Goal: Task Accomplishment & Management: Manage account settings

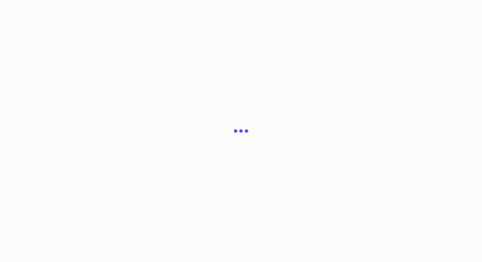
scroll to position [86, 0]
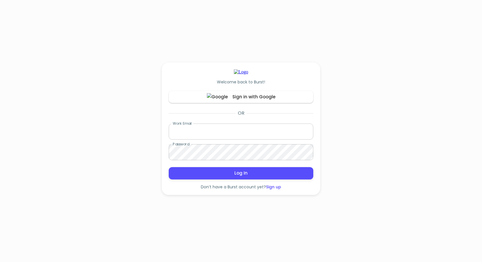
type input "[EMAIL_ADDRESS][DOMAIN_NAME]"
click at [247, 177] on span "Log In" at bounding box center [241, 172] width 132 height 7
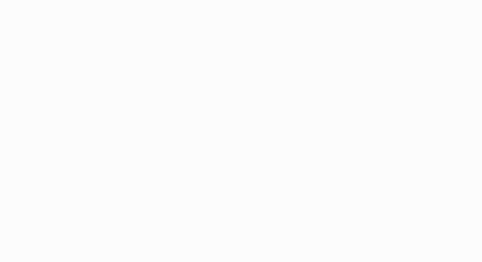
scroll to position [86, 0]
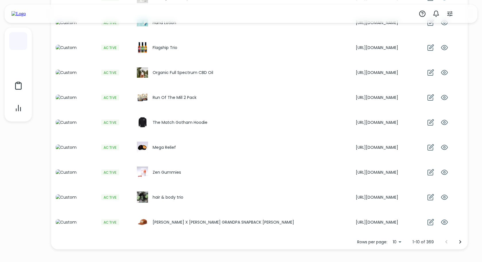
scroll to position [189, 0]
click at [433, 119] on icon "button" at bounding box center [430, 122] width 7 height 7
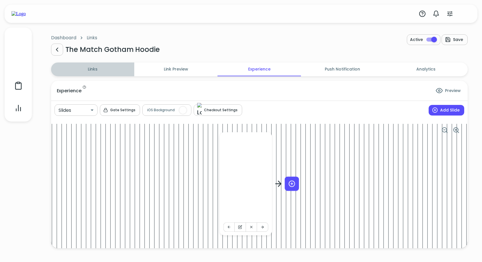
click at [100, 70] on span "Links" at bounding box center [92, 69] width 76 height 6
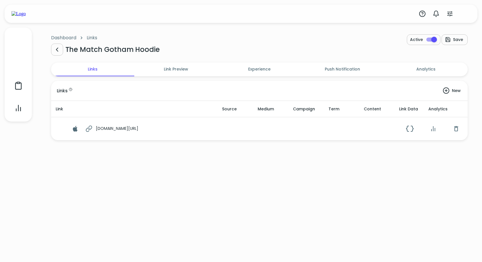
click at [164, 67] on h6 "Link Preview" at bounding box center [176, 69] width 24 height 6
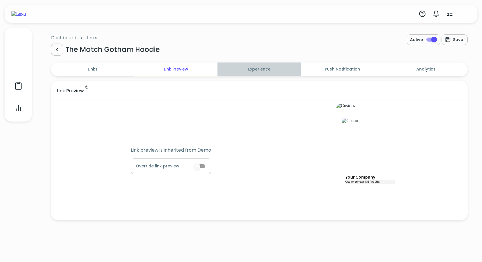
click at [255, 70] on h6 "Experience" at bounding box center [259, 69] width 22 height 6
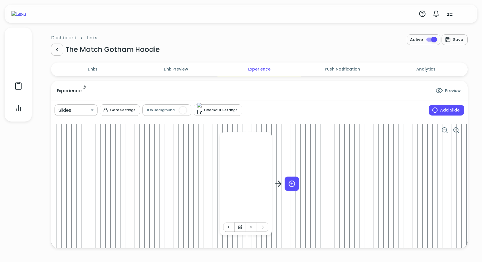
click at [335, 68] on h6 "Push Notification" at bounding box center [341, 69] width 35 height 6
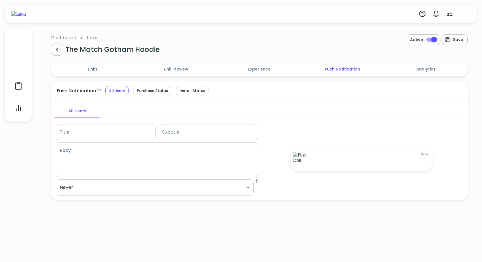
click at [405, 68] on span "Analytics" at bounding box center [425, 69] width 76 height 6
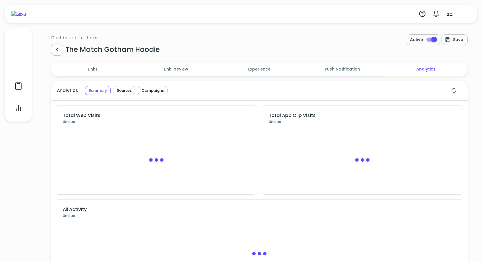
click at [331, 68] on h6 "Push Notification" at bounding box center [341, 69] width 35 height 6
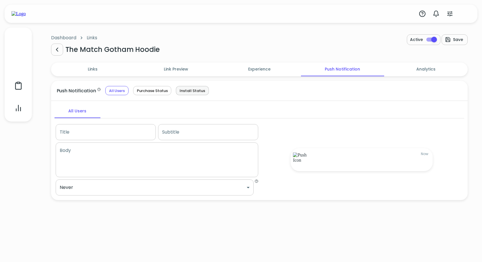
click at [183, 91] on span "Install Status" at bounding box center [192, 90] width 32 height 5
click at [148, 90] on span "Purchase Status" at bounding box center [152, 90] width 38 height 5
click at [115, 94] on div "All Users" at bounding box center [117, 90] width 24 height 9
click at [149, 93] on div "Purchase Status" at bounding box center [152, 90] width 38 height 9
click at [120, 93] on div "All Users" at bounding box center [117, 90] width 24 height 9
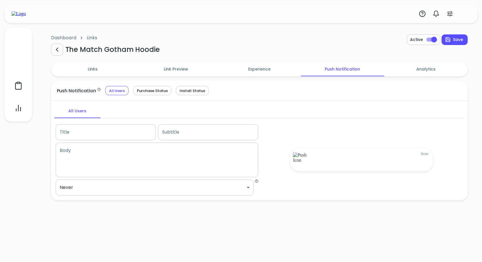
click at [269, 71] on h6 "Experience" at bounding box center [259, 69] width 22 height 6
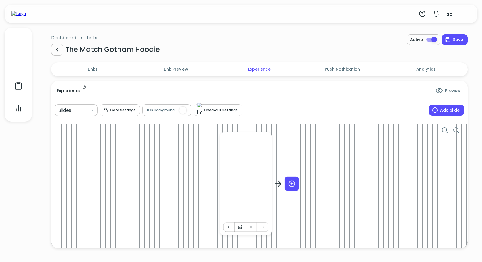
click at [209, 109] on span "Checkout Settings" at bounding box center [221, 109] width 34 height 9
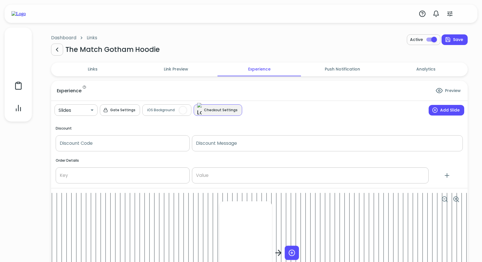
click at [209, 109] on span "Checkout Settings" at bounding box center [221, 109] width 34 height 9
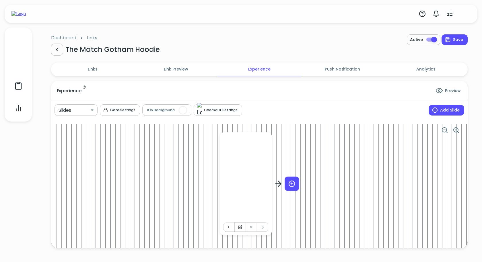
click at [119, 112] on span "Gate Settings" at bounding box center [122, 109] width 25 height 9
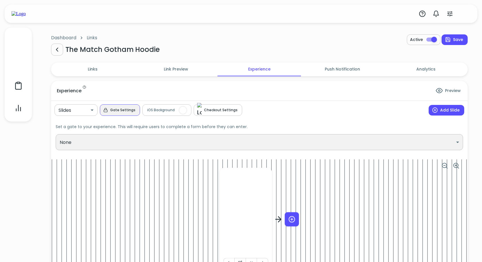
click at [124, 142] on select "None Blackstone - url Bowmar - url Clove Social Halfday Vid Full Screen Image C…" at bounding box center [259, 142] width 407 height 16
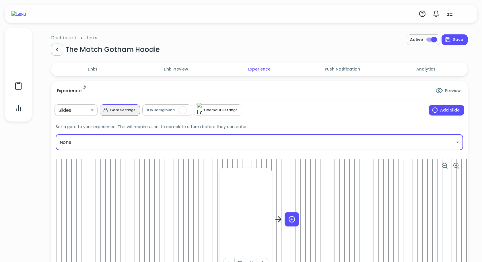
click at [121, 110] on span "Gate Settings" at bounding box center [122, 109] width 25 height 9
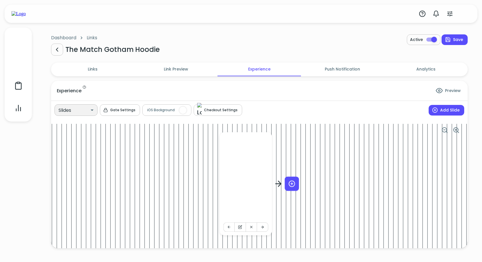
click at [85, 112] on select "Slides Tabs" at bounding box center [75, 109] width 43 height 11
click at [54, 104] on select "Slides Tabs" at bounding box center [75, 109] width 43 height 11
click at [79, 110] on select "Slides Tabs" at bounding box center [75, 109] width 43 height 11
click at [54, 104] on select "Slides Tabs" at bounding box center [75, 109] width 43 height 11
click at [169, 69] on h6 "Link Preview" at bounding box center [176, 69] width 24 height 6
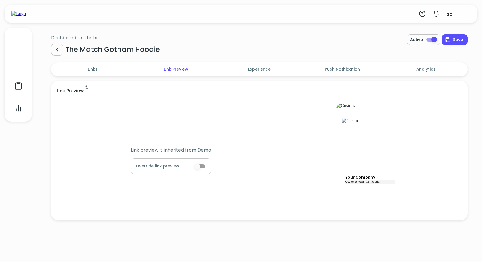
click at [91, 73] on button "Links" at bounding box center [92, 69] width 83 height 14
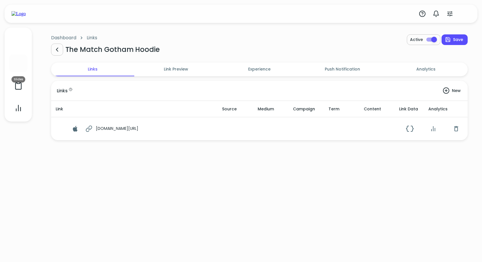
click at [23, 67] on div at bounding box center [18, 63] width 18 height 18
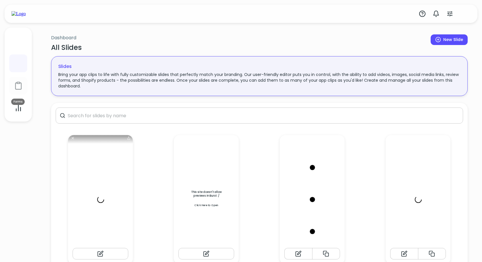
click at [24, 84] on div at bounding box center [18, 86] width 18 height 18
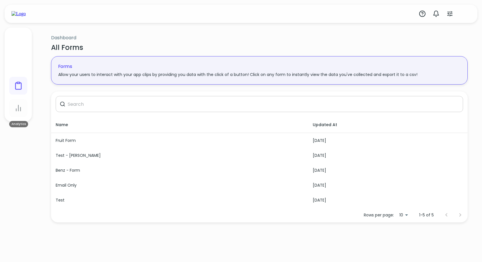
click at [16, 106] on icon at bounding box center [18, 108] width 9 height 9
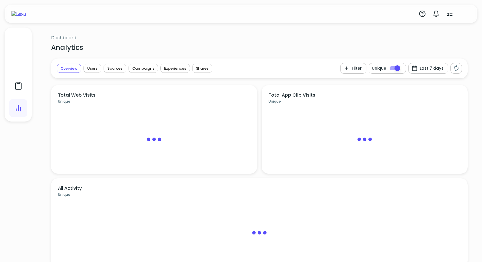
click at [431, 67] on span "Last 7 days" at bounding box center [427, 68] width 31 height 7
click at [431, 67] on div at bounding box center [241, 131] width 482 height 262
click at [20, 41] on div at bounding box center [18, 41] width 9 height 9
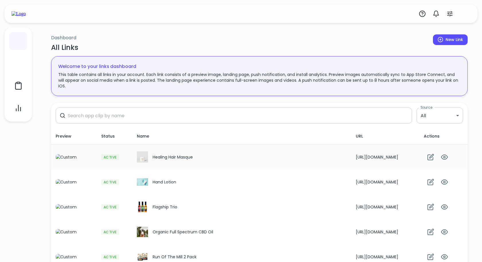
click at [233, 166] on td "Healing Hair Masque" at bounding box center [241, 156] width 219 height 25
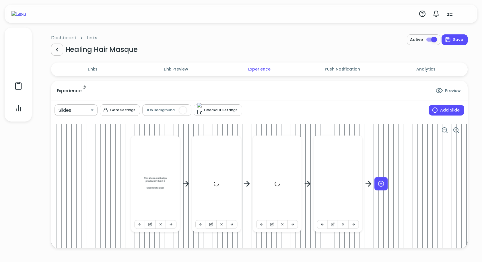
click at [93, 67] on h6 "Links" at bounding box center [93, 69] width 10 height 6
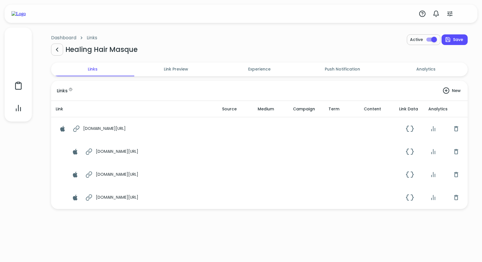
click at [126, 150] on div "burst.to/demo-8021235237182?t=eb5Hl" at bounding box center [117, 151] width 42 height 6
click at [408, 152] on icon "button" at bounding box center [410, 151] width 8 height 7
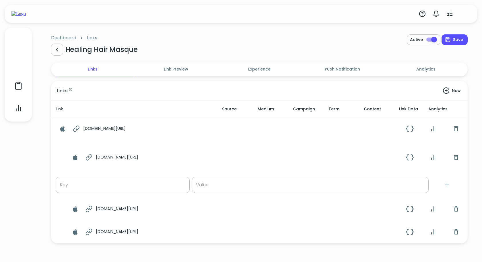
click at [410, 155] on icon "button" at bounding box center [410, 157] width 8 height 7
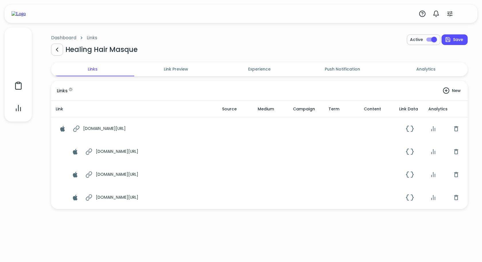
click at [431, 152] on line "button" at bounding box center [431, 153] width 0 height 2
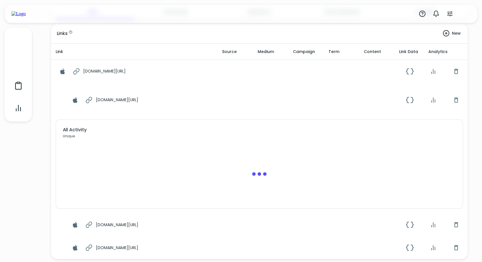
scroll to position [58, 0]
click at [432, 101] on icon "button" at bounding box center [432, 99] width 7 height 7
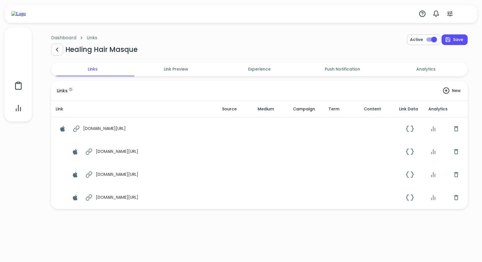
scroll to position [0, 0]
click at [95, 150] on button "button" at bounding box center [89, 152] width 14 height 14
click at [61, 151] on div "button" at bounding box center [62, 152] width 6 height 6
click at [61, 151] on div at bounding box center [241, 131] width 482 height 262
click at [60, 172] on div "button" at bounding box center [62, 175] width 6 height 6
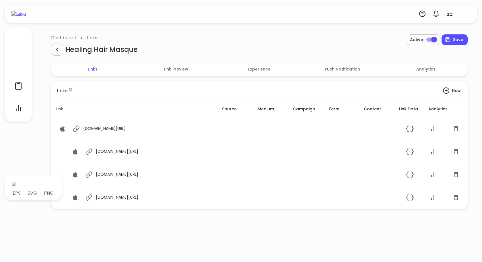
click at [116, 220] on div at bounding box center [241, 131] width 482 height 262
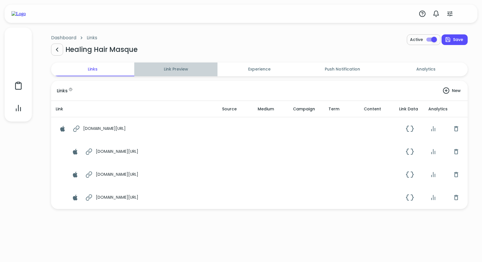
click at [184, 68] on h6 "Link Preview" at bounding box center [176, 69] width 24 height 6
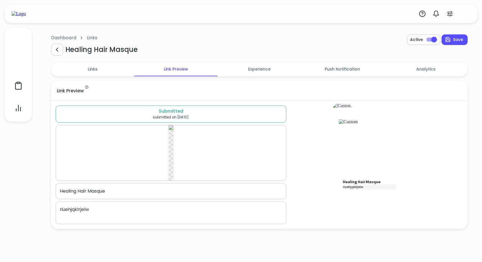
click at [259, 71] on h6 "Experience" at bounding box center [259, 69] width 22 height 6
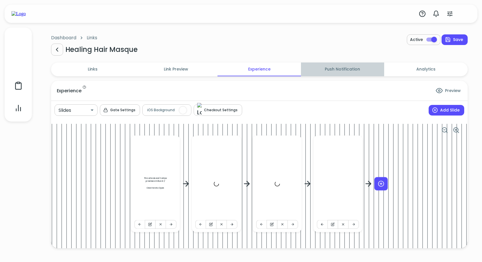
click at [340, 67] on h6 "Push Notification" at bounding box center [341, 69] width 35 height 6
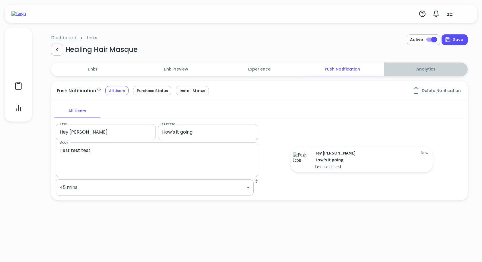
click at [417, 65] on button "Analytics" at bounding box center [425, 69] width 83 height 14
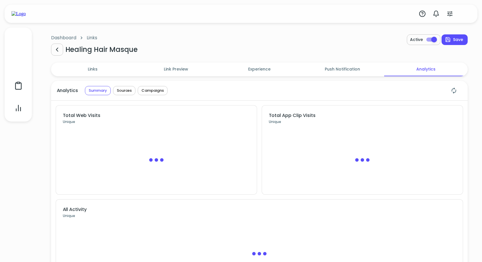
click at [346, 73] on button "Push Notification" at bounding box center [342, 69] width 83 height 14
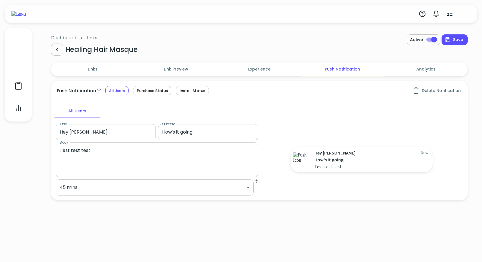
click at [266, 71] on h6 "Experience" at bounding box center [259, 69] width 22 height 6
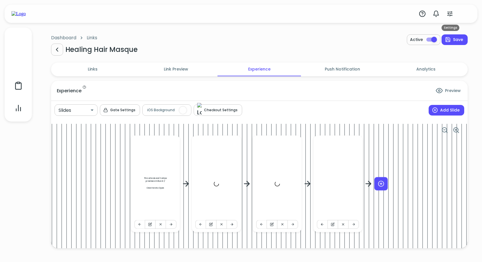
click at [451, 12] on icon "button" at bounding box center [449, 13] width 5 height 5
click at [451, 12] on div at bounding box center [241, 131] width 482 height 262
click at [471, 12] on div at bounding box center [241, 14] width 472 height 18
click at [465, 15] on img "button" at bounding box center [465, 13] width 9 height 9
click at [446, 60] on span "Profile" at bounding box center [448, 57] width 41 height 7
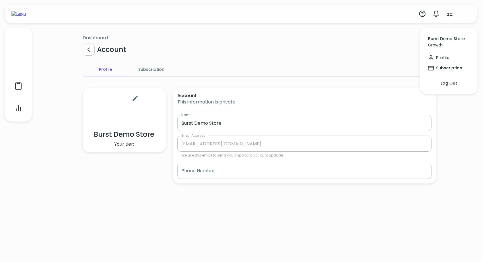
click at [199, 44] on div at bounding box center [241, 131] width 482 height 262
click at [155, 68] on span "Subscription" at bounding box center [151, 69] width 39 height 7
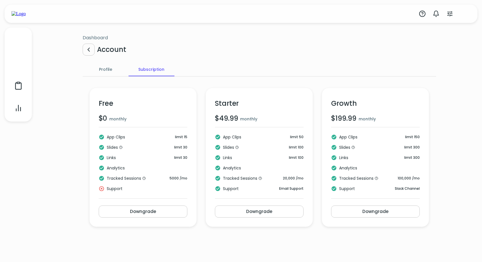
click at [107, 67] on span "Profile" at bounding box center [105, 69] width 39 height 7
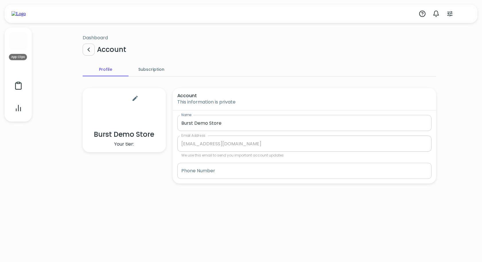
click at [19, 43] on div at bounding box center [18, 41] width 9 height 9
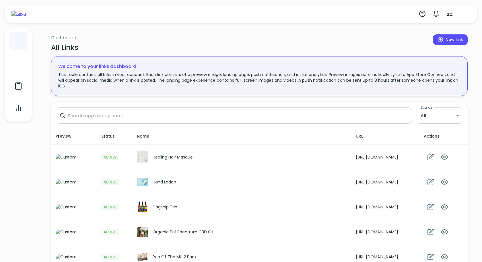
click at [465, 13] on img "button" at bounding box center [465, 13] width 9 height 9
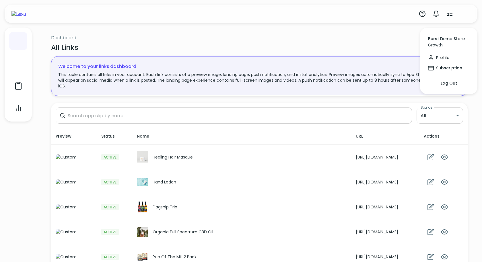
click at [451, 81] on span "Log Out" at bounding box center [448, 83] width 41 height 7
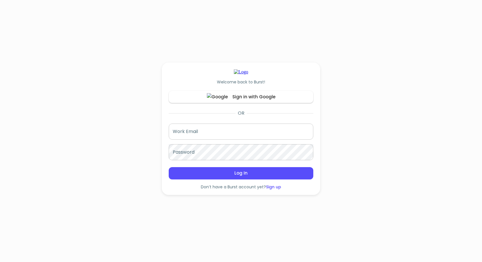
type input "[EMAIL_ADDRESS][DOMAIN_NAME]"
click at [208, 138] on input "[EMAIL_ADDRESS][DOMAIN_NAME]" at bounding box center [241, 132] width 144 height 16
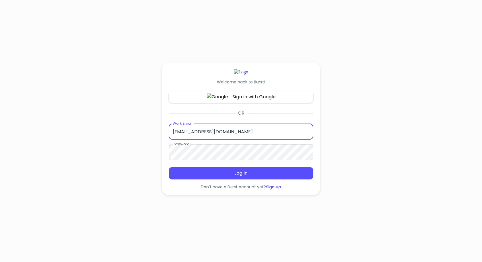
click at [208, 138] on input "[EMAIL_ADDRESS][DOMAIN_NAME]" at bounding box center [241, 132] width 144 height 16
type input "y"
paste input "[EMAIL_ADDRESS][DOMAIN_NAME]"
type input "[EMAIL_ADDRESS][DOMAIN_NAME]"
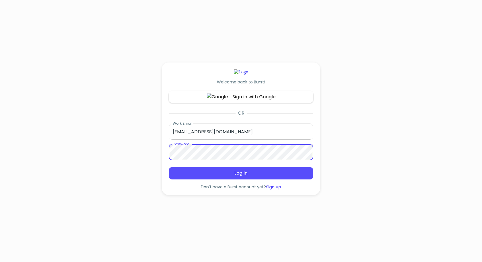
click at [169, 167] on button "Log In" at bounding box center [241, 173] width 144 height 12
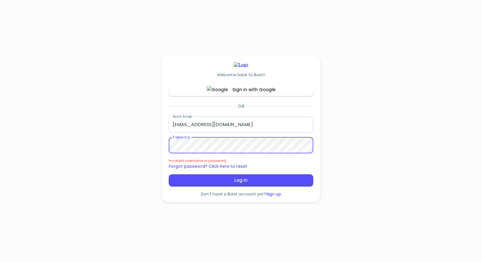
click at [95, 98] on div "Welcome back to Burst! Sign in with Google OR Work Email [EMAIL_ADDRESS][DOMAIN…" at bounding box center [241, 131] width 482 height 262
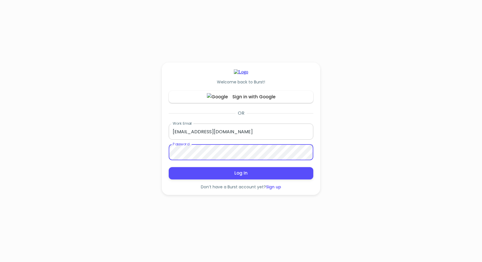
click at [196, 177] on span "Log In" at bounding box center [241, 172] width 132 height 7
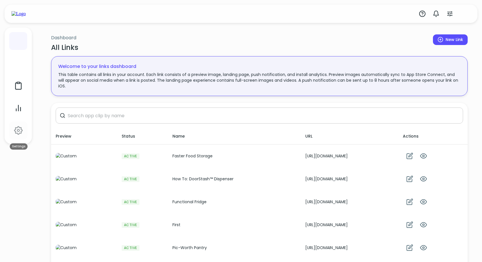
click at [20, 132] on icon at bounding box center [18, 130] width 9 height 9
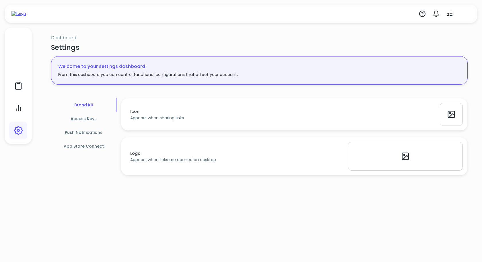
click at [86, 119] on h6 "Access Keys" at bounding box center [84, 119] width 26 height 6
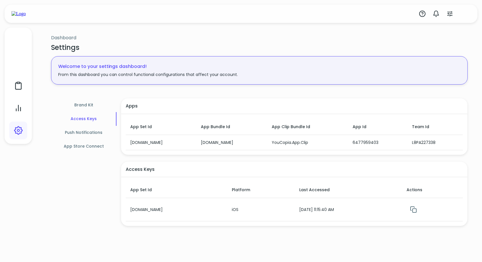
click at [83, 133] on h6 "Push Notifications" at bounding box center [84, 133] width 38 height 6
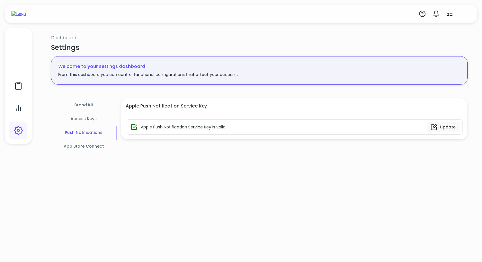
click at [84, 147] on h6 "App Store Connect" at bounding box center [84, 146] width 40 height 6
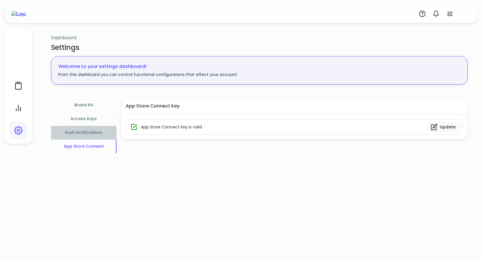
click at [85, 131] on h6 "Push Notifications" at bounding box center [84, 133] width 38 height 6
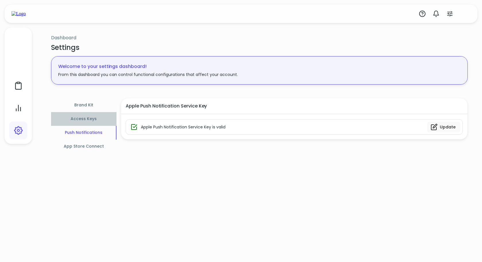
click at [88, 121] on h6 "Access Keys" at bounding box center [84, 119] width 26 height 6
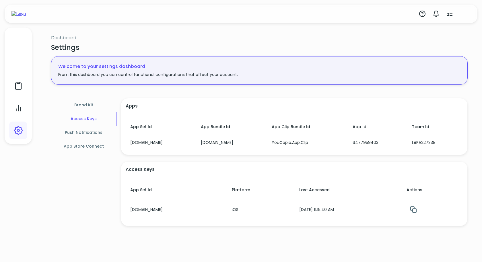
click at [91, 104] on h6 "Brand Kit" at bounding box center [83, 105] width 19 height 6
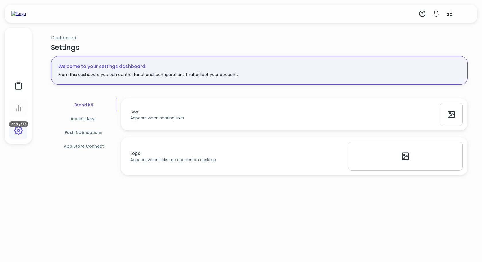
click at [21, 105] on icon at bounding box center [18, 108] width 9 height 9
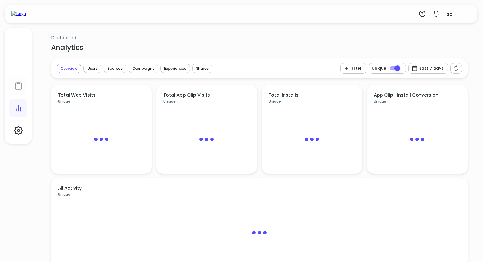
click at [19, 82] on rect at bounding box center [18, 82] width 3 height 1
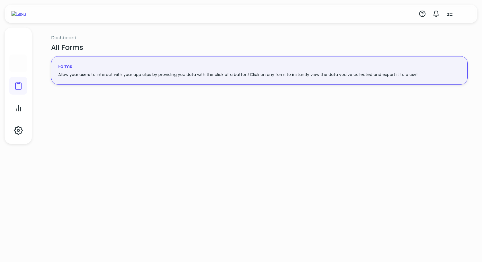
click at [16, 60] on div at bounding box center [18, 63] width 9 height 9
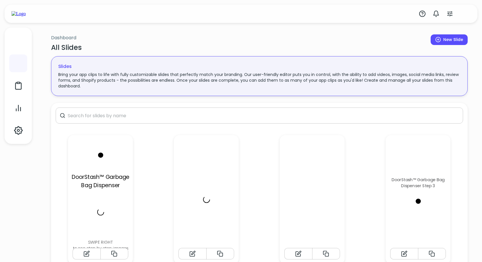
click at [13, 29] on div at bounding box center [18, 86] width 27 height 116
click at [15, 33] on div at bounding box center [18, 41] width 18 height 18
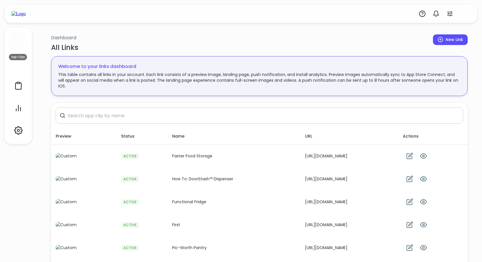
click at [18, 40] on div at bounding box center [18, 41] width 9 height 9
click at [465, 14] on img "button" at bounding box center [465, 13] width 9 height 9
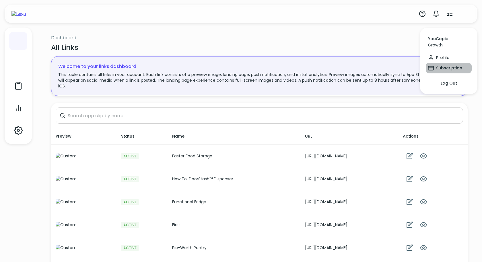
click at [451, 67] on span "Subscription" at bounding box center [448, 67] width 41 height 7
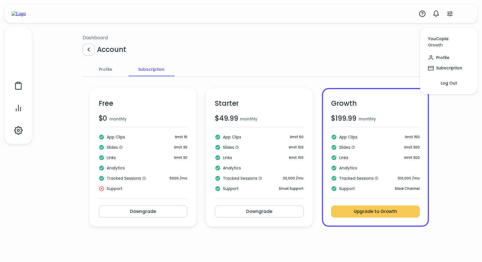
click at [271, 22] on div at bounding box center [241, 131] width 482 height 262
click at [110, 69] on span "Profile" at bounding box center [105, 69] width 39 height 7
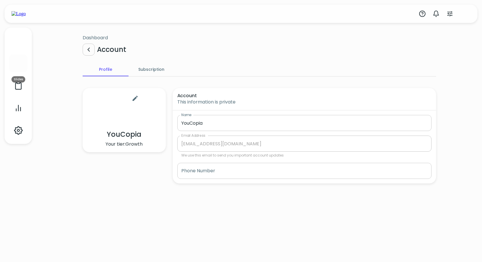
click at [17, 63] on div at bounding box center [18, 63] width 9 height 9
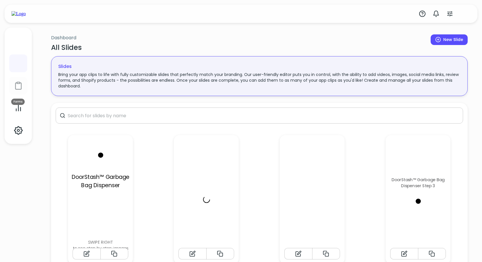
click at [18, 86] on icon at bounding box center [18, 85] width 9 height 9
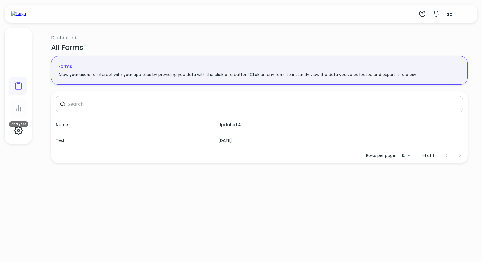
click at [19, 105] on icon at bounding box center [18, 108] width 9 height 9
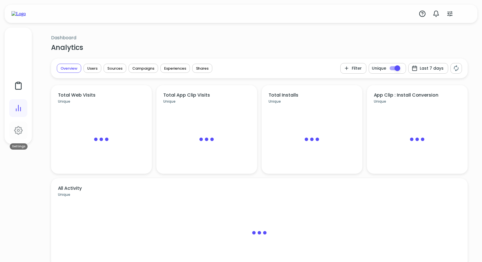
click at [18, 130] on icon at bounding box center [18, 130] width 9 height 9
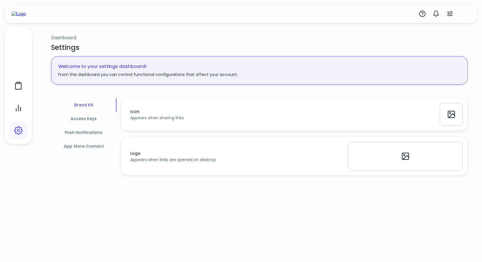
click at [83, 121] on h6 "Access Keys" at bounding box center [84, 119] width 26 height 6
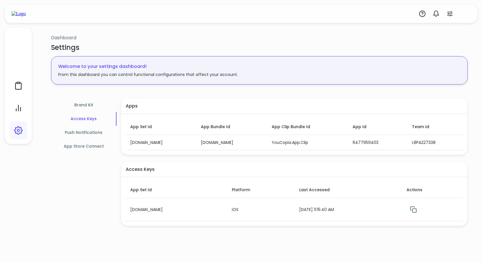
click at [83, 132] on h6 "Push Notifications" at bounding box center [84, 133] width 38 height 6
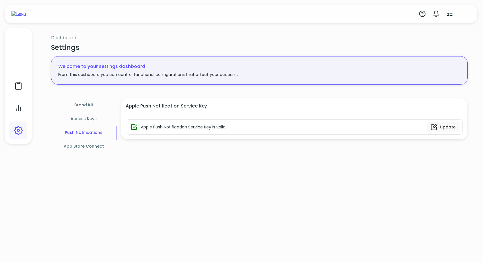
click at [80, 142] on button "App Store Connect" at bounding box center [84, 147] width 66 height 14
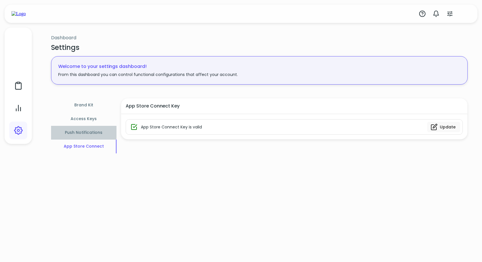
click at [87, 129] on button "Push Notifications" at bounding box center [84, 133] width 66 height 14
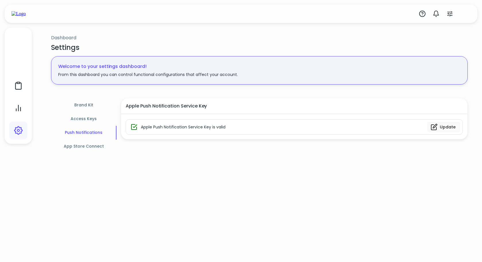
click at [88, 120] on h6 "Access Keys" at bounding box center [84, 119] width 26 height 6
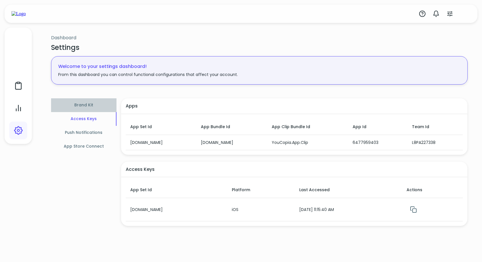
click at [88, 106] on h6 "Brand Kit" at bounding box center [83, 105] width 19 height 6
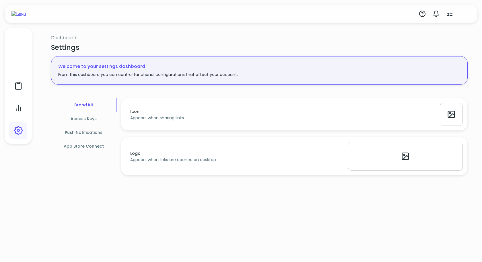
click at [86, 121] on h6 "Access Keys" at bounding box center [84, 119] width 26 height 6
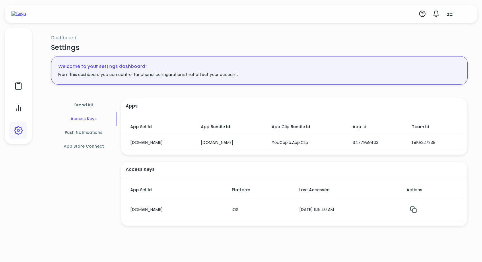
click at [85, 132] on h6 "Push Notifications" at bounding box center [84, 133] width 38 height 6
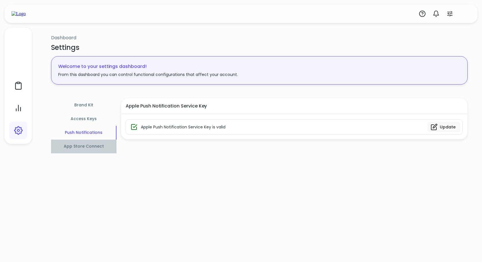
click at [85, 140] on button "App Store Connect" at bounding box center [84, 147] width 66 height 14
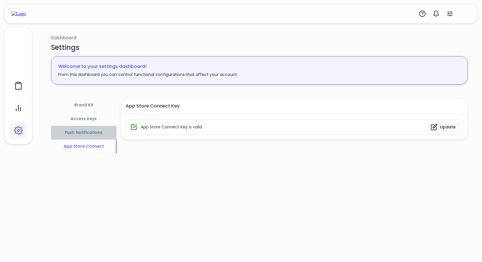
click at [89, 131] on h6 "Push Notifications" at bounding box center [84, 133] width 38 height 6
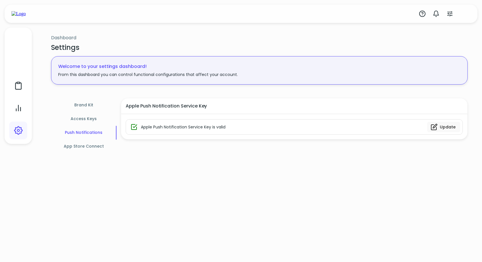
click at [90, 119] on h6 "Access Keys" at bounding box center [84, 119] width 26 height 6
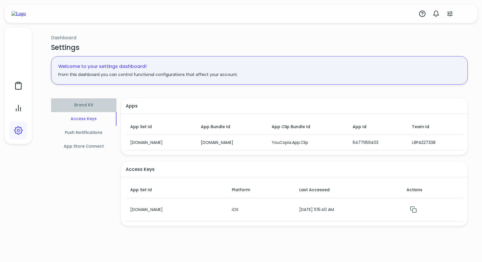
click at [90, 104] on h6 "Brand Kit" at bounding box center [83, 105] width 19 height 6
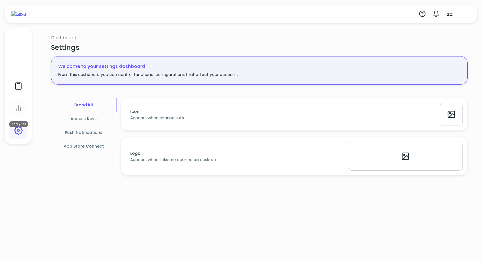
click at [20, 107] on line at bounding box center [20, 109] width 0 height 4
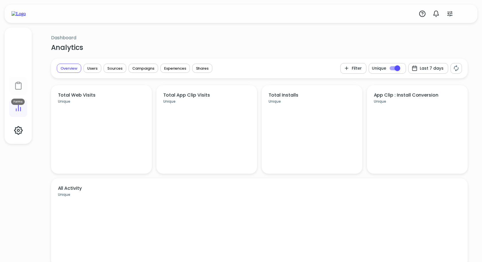
click at [20, 77] on div at bounding box center [18, 86] width 18 height 18
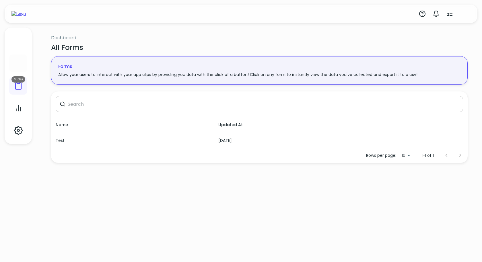
click at [19, 58] on div at bounding box center [18, 63] width 18 height 18
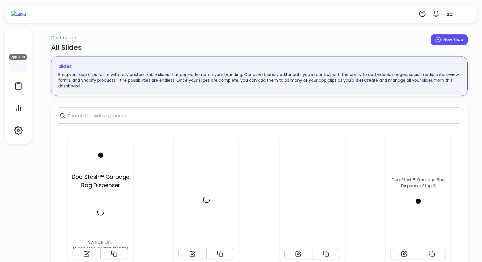
click at [19, 35] on div at bounding box center [18, 41] width 18 height 18
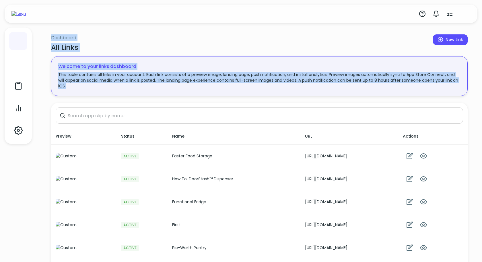
drag, startPoint x: 42, startPoint y: 28, endPoint x: 126, endPoint y: 92, distance: 105.0
click at [126, 92] on div "Dashboard All Links New Link Welcome to your links dashboard This table contain…" at bounding box center [258, 177] width 445 height 358
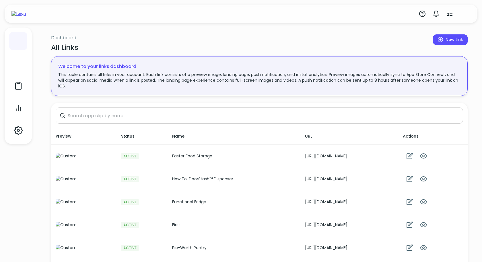
click at [120, 96] on div "Welcome to your links dashboard This table contains all links in your account. …" at bounding box center [259, 76] width 421 height 44
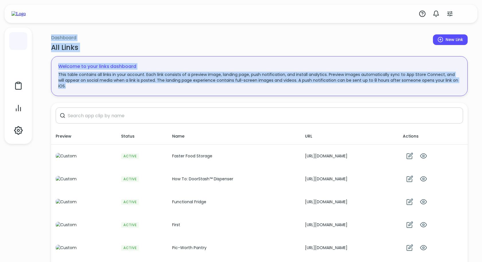
drag, startPoint x: 124, startPoint y: 96, endPoint x: 40, endPoint y: 33, distance: 105.6
click at [40, 33] on div "Dashboard All Links New Link Welcome to your links dashboard This table contain…" at bounding box center [258, 177] width 445 height 358
click at [43, 33] on div "Dashboard All Links New Link Welcome to your links dashboard This table contain…" at bounding box center [258, 177] width 445 height 358
drag, startPoint x: 50, startPoint y: 33, endPoint x: 120, endPoint y: 99, distance: 96.5
click at [120, 99] on div "Dashboard All Links New Link Welcome to your links dashboard This table contain…" at bounding box center [259, 170] width 430 height 345
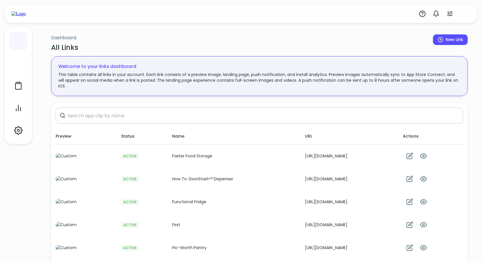
click at [120, 99] on div "Dashboard All Links New Link Welcome to your links dashboard This table contain…" at bounding box center [259, 170] width 430 height 345
drag, startPoint x: 127, startPoint y: 99, endPoint x: 44, endPoint y: 29, distance: 108.4
click at [44, 29] on div "Dashboard All Links New Link Welcome to your links dashboard This table contain…" at bounding box center [259, 170] width 430 height 345
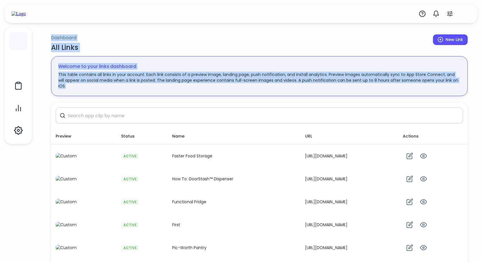
drag, startPoint x: 44, startPoint y: 29, endPoint x: 110, endPoint y: 93, distance: 92.0
click at [110, 93] on div "Dashboard All Links New Link Welcome to your links dashboard This table contain…" at bounding box center [259, 170] width 430 height 345
click at [191, 50] on div "All Links" at bounding box center [242, 48] width 382 height 8
drag, startPoint x: 58, startPoint y: 66, endPoint x: 87, endPoint y: 93, distance: 38.9
click at [87, 93] on div "Welcome to your links dashboard This table contains all links in your account. …" at bounding box center [259, 76] width 416 height 40
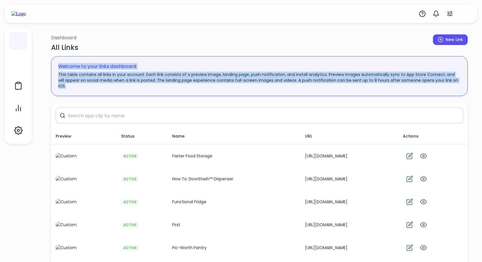
click at [87, 93] on div "Welcome to your links dashboard This table contains all links in your account. …" at bounding box center [259, 76] width 416 height 40
drag, startPoint x: 98, startPoint y: 88, endPoint x: 49, endPoint y: 61, distance: 56.1
click at [49, 61] on div "Welcome to your links dashboard This table contains all links in your account. …" at bounding box center [259, 76] width 421 height 44
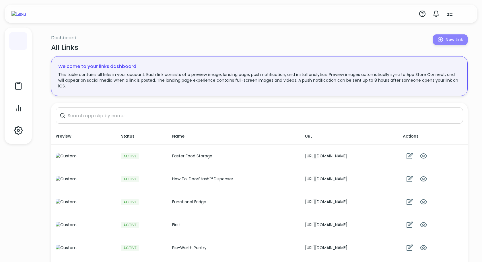
click at [449, 39] on span "New Link" at bounding box center [450, 39] width 26 height 7
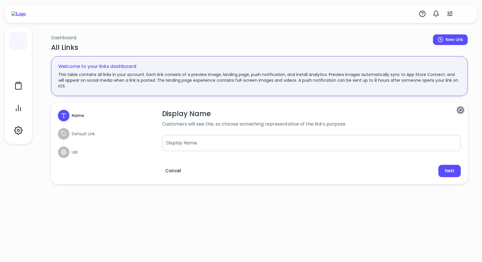
click at [463, 109] on icon "button" at bounding box center [460, 110] width 7 height 7
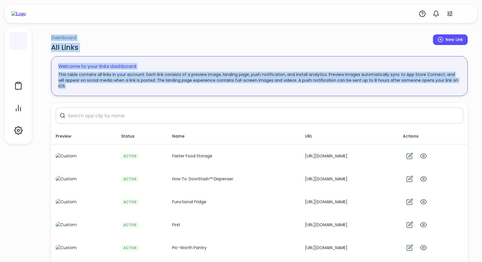
drag, startPoint x: 76, startPoint y: 30, endPoint x: 198, endPoint y: 93, distance: 136.9
click at [198, 93] on div "Dashboard All Links New Link Welcome to your links dashboard This table contain…" at bounding box center [259, 48] width 421 height 101
click at [194, 99] on div "Dashboard All Links New Link Welcome to your links dashboard This table contain…" at bounding box center [259, 170] width 430 height 345
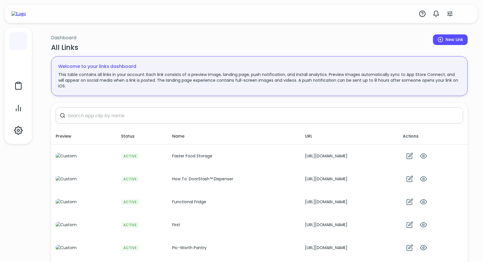
drag, startPoint x: 197, startPoint y: 98, endPoint x: 44, endPoint y: 38, distance: 164.7
click at [44, 38] on div "Dashboard All Links New Link Welcome to your links dashboard This table contain…" at bounding box center [259, 170] width 430 height 345
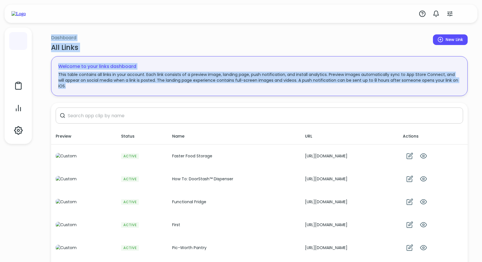
drag, startPoint x: 44, startPoint y: 35, endPoint x: 124, endPoint y: 87, distance: 95.3
click at [124, 87] on div "Dashboard All Links New Link Welcome to your links dashboard This table contain…" at bounding box center [259, 170] width 430 height 345
click at [124, 87] on p "This table contains all links in your account. Each link consists of a preview …" at bounding box center [259, 80] width 402 height 17
drag, startPoint x: 130, startPoint y: 87, endPoint x: 47, endPoint y: 43, distance: 94.0
click at [47, 43] on div "Dashboard All Links New Link Welcome to your links dashboard This table contain…" at bounding box center [259, 170] width 430 height 345
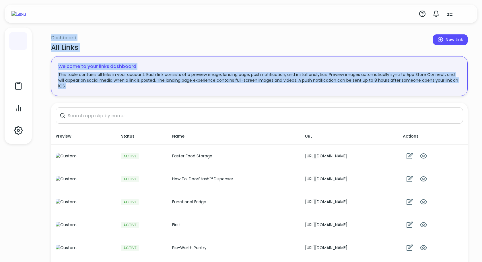
drag, startPoint x: 45, startPoint y: 38, endPoint x: 110, endPoint y: 88, distance: 82.2
click at [110, 88] on div "Dashboard All Links New Link Welcome to your links dashboard This table contain…" at bounding box center [259, 170] width 430 height 345
click at [110, 88] on p "This table contains all links in your account. Each link consists of a preview …" at bounding box center [259, 80] width 402 height 17
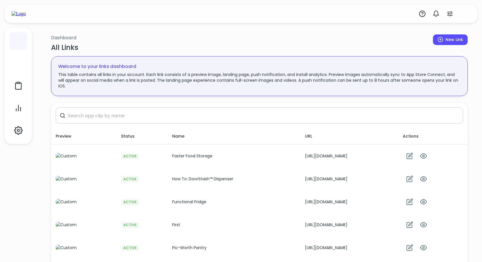
drag, startPoint x: 126, startPoint y: 101, endPoint x: 41, endPoint y: 41, distance: 104.3
click at [41, 41] on div "Dashboard All Links New Link Welcome to your links dashboard This table contain…" at bounding box center [258, 177] width 445 height 358
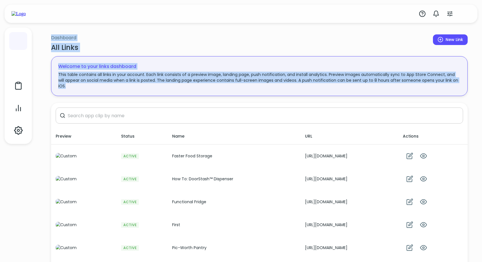
drag, startPoint x: 47, startPoint y: 35, endPoint x: 99, endPoint y: 89, distance: 75.2
click at [99, 89] on div "Dashboard All Links New Link Welcome to your links dashboard This table contain…" at bounding box center [259, 170] width 430 height 345
click at [99, 89] on div "Welcome to your links dashboard This table contains all links in your account. …" at bounding box center [259, 76] width 416 height 40
drag, startPoint x: 105, startPoint y: 89, endPoint x: 42, endPoint y: 35, distance: 83.0
click at [42, 35] on div "Dashboard All Links New Link Welcome to your links dashboard This table contain…" at bounding box center [258, 177] width 445 height 358
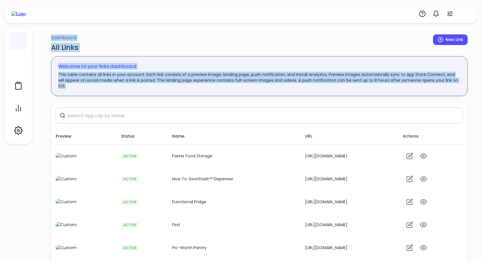
click at [42, 35] on div "Dashboard All Links New Link Welcome to your links dashboard This table contain…" at bounding box center [258, 177] width 445 height 358
drag, startPoint x: 49, startPoint y: 32, endPoint x: 108, endPoint y: 95, distance: 86.6
click at [108, 95] on div "Dashboard All Links New Link Welcome to your links dashboard This table contain…" at bounding box center [259, 48] width 421 height 101
click at [108, 95] on div "Welcome to your links dashboard This table contains all links in your account. …" at bounding box center [259, 76] width 416 height 40
drag, startPoint x: 117, startPoint y: 92, endPoint x: 43, endPoint y: 36, distance: 92.8
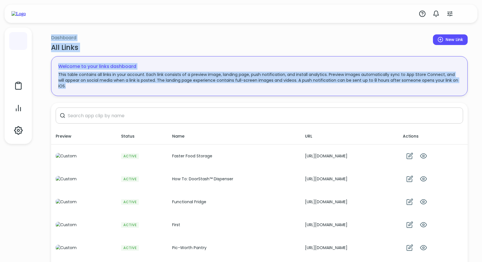
click at [43, 36] on div "Dashboard All Links New Link Welcome to your links dashboard This table contain…" at bounding box center [258, 177] width 445 height 358
drag, startPoint x: 46, startPoint y: 34, endPoint x: 99, endPoint y: 88, distance: 76.0
click at [99, 88] on div "Dashboard All Links New Link Welcome to your links dashboard This table contain…" at bounding box center [259, 170] width 430 height 345
click at [99, 88] on p "This table contains all links in your account. Each link consists of a preview …" at bounding box center [259, 80] width 402 height 17
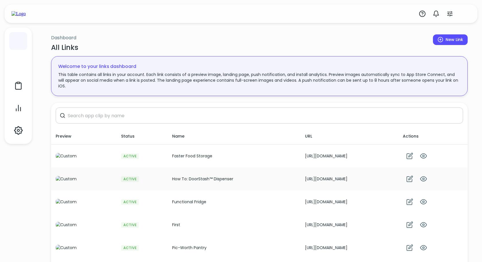
click at [231, 179] on td "How To: DoorStash™ Dispenser" at bounding box center [233, 178] width 133 height 23
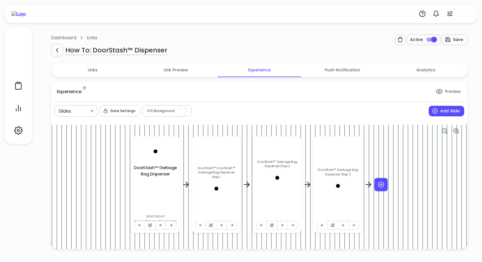
click at [170, 69] on h6 "Link Preview" at bounding box center [176, 70] width 24 height 6
click at [165, 71] on h6 "Link Preview" at bounding box center [176, 70] width 24 height 6
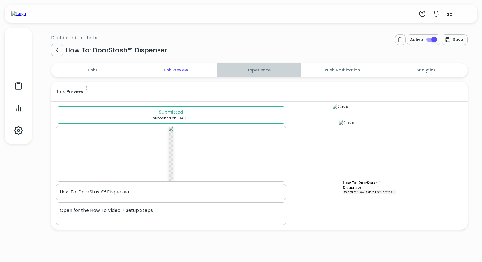
click at [249, 69] on h6 "Experience" at bounding box center [259, 70] width 22 height 6
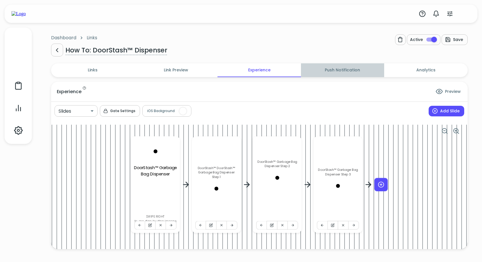
click at [333, 71] on h6 "Push Notification" at bounding box center [341, 70] width 35 height 6
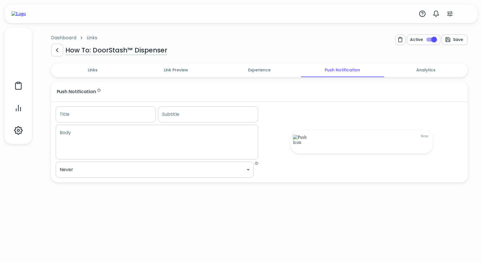
click at [250, 77] on div "Details URL [URL][DOMAIN_NAME] URL Description (Private) x Description (Private…" at bounding box center [259, 132] width 416 height 110
click at [250, 71] on h6 "Experience" at bounding box center [259, 70] width 22 height 6
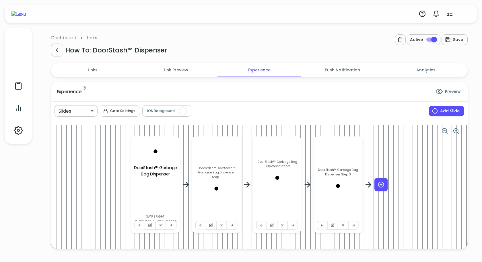
click at [181, 72] on h6 "Link Preview" at bounding box center [176, 70] width 24 height 6
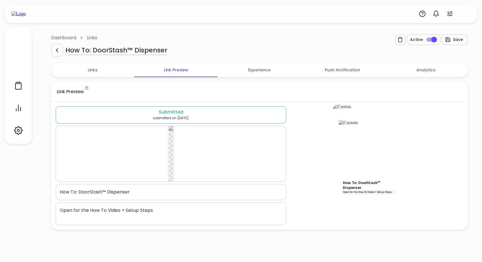
click at [102, 71] on span "Links" at bounding box center [92, 70] width 76 height 6
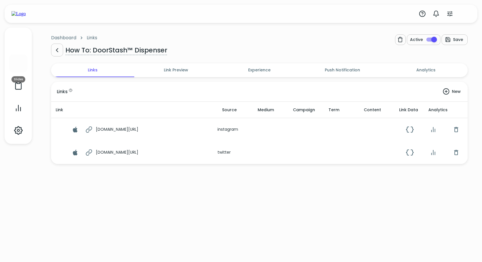
click at [19, 65] on div at bounding box center [18, 63] width 9 height 9
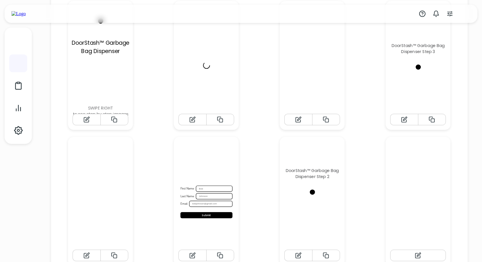
scroll to position [181, 0]
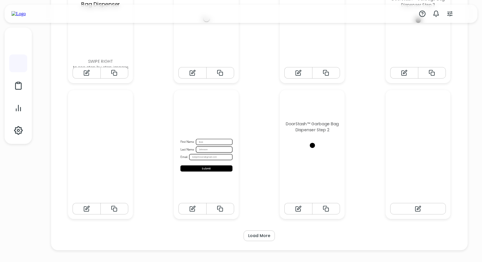
click at [252, 235] on span "Load More" at bounding box center [259, 235] width 22 height 7
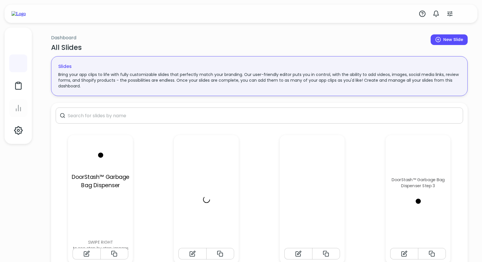
click at [19, 111] on icon at bounding box center [18, 108] width 9 height 9
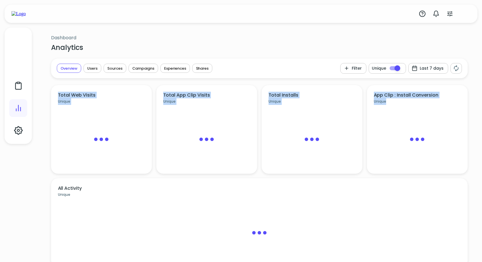
drag, startPoint x: 55, startPoint y: 89, endPoint x: 434, endPoint y: 160, distance: 385.8
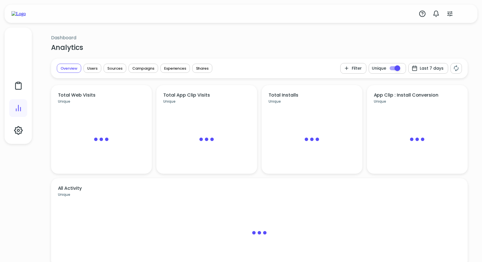
click at [439, 151] on div at bounding box center [417, 139] width 87 height 57
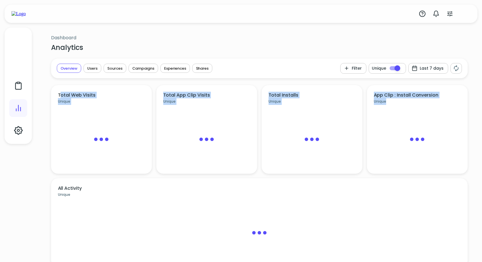
drag, startPoint x: 446, startPoint y: 153, endPoint x: 50, endPoint y: 92, distance: 400.3
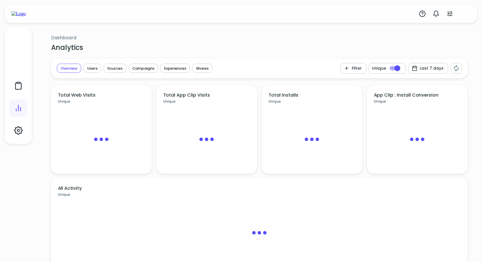
click at [208, 29] on div "Dashboard Analytics" at bounding box center [259, 26] width 421 height 56
click at [138, 70] on span "Campaigns" at bounding box center [143, 68] width 29 height 5
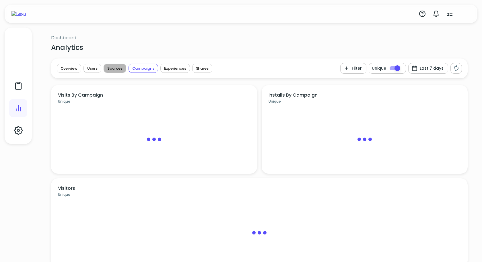
click at [117, 69] on span "Sources" at bounding box center [115, 68] width 22 height 5
click at [93, 72] on div "Users" at bounding box center [92, 68] width 18 height 9
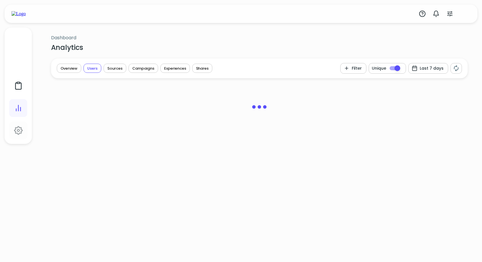
click at [21, 131] on icon at bounding box center [18, 130] width 8 height 8
